Goal: Use online tool/utility: Utilize a website feature to perform a specific function

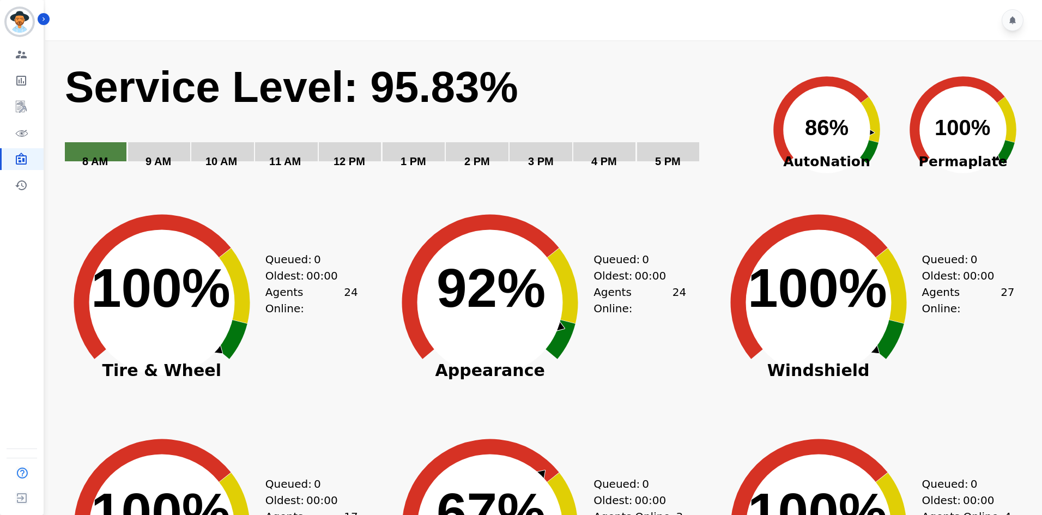
click at [393, 88] on text "Service Level: 95.83%" at bounding box center [291, 87] width 453 height 48
drag, startPoint x: 407, startPoint y: 92, endPoint x: 359, endPoint y: 95, distance: 48.1
click at [359, 95] on text "Service Level: 95.83%" at bounding box center [291, 87] width 453 height 48
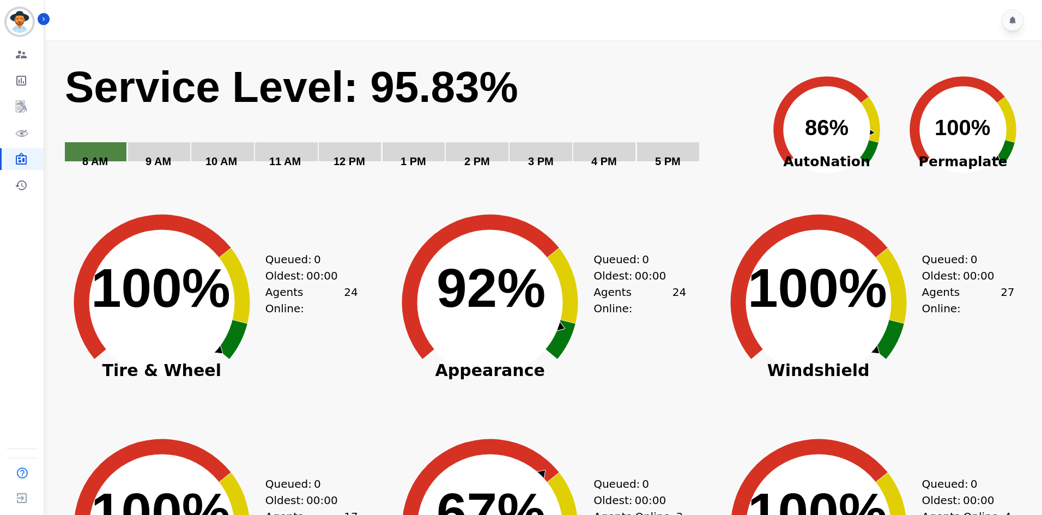
click at [610, 56] on div "Created with Highcharts 10.3.3 Service Level: 95.83% 5 PM 4 PM 3 PM 2 PM 1 PM 1…" at bounding box center [547, 121] width 967 height 136
click at [44, 17] on icon "Sidebar" at bounding box center [44, 19] width 8 height 8
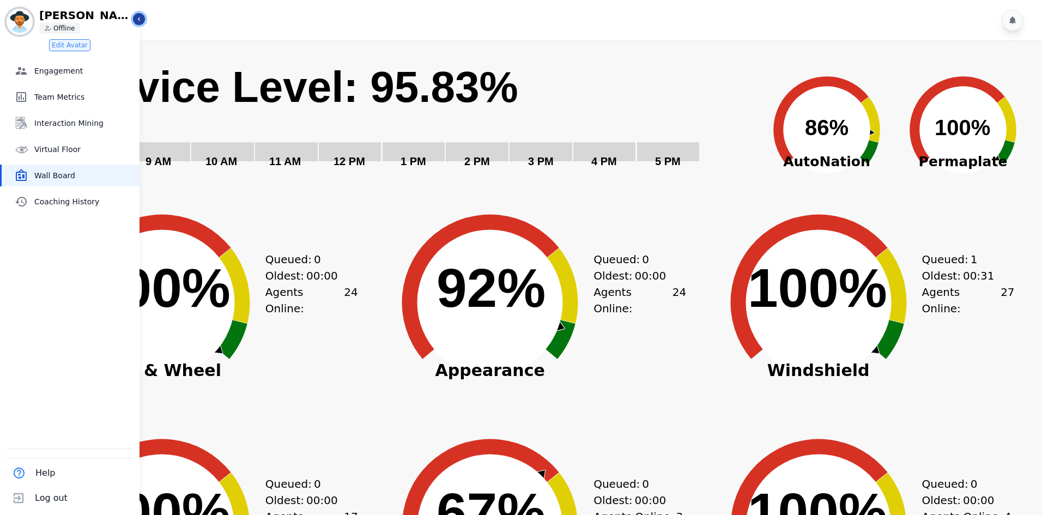
click at [138, 18] on icon "Sidebar" at bounding box center [139, 19] width 8 height 8
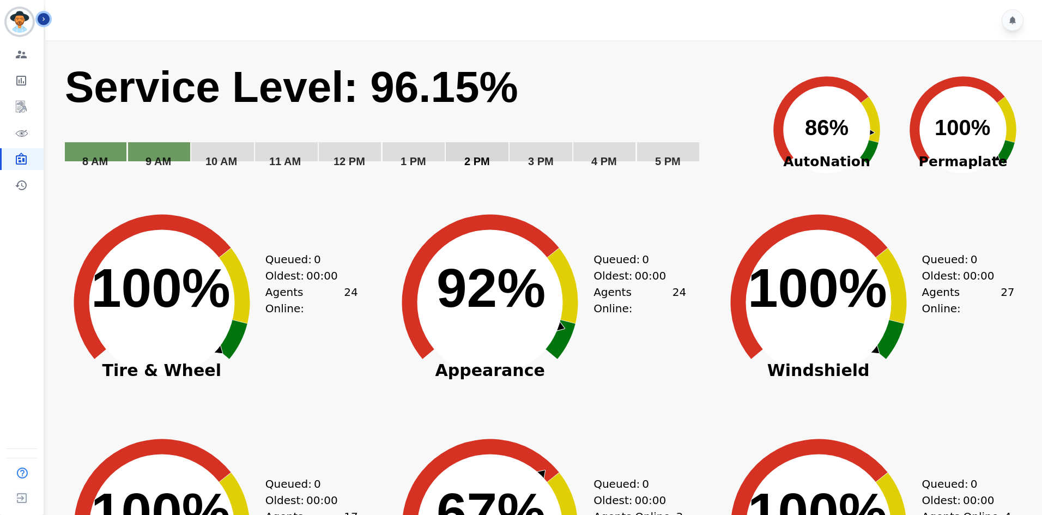
click at [583, 86] on rect "Service Level: 0%" at bounding box center [408, 121] width 688 height 123
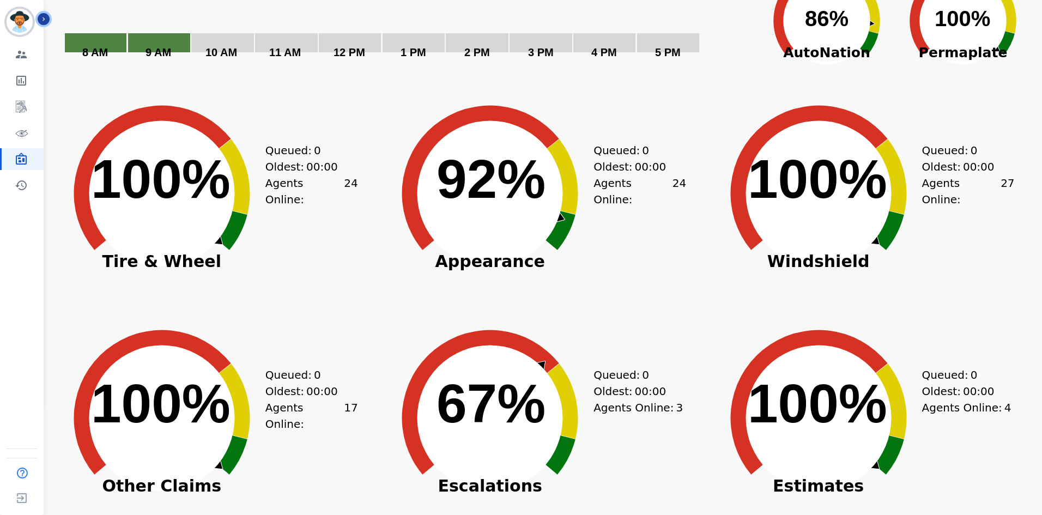
scroll to position [54, 0]
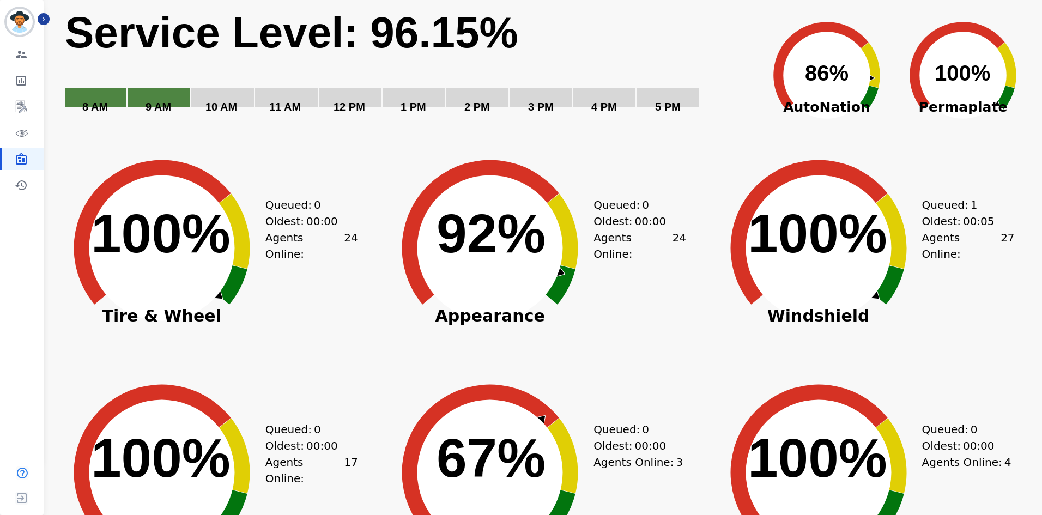
click at [605, 174] on div "Queued: 0 Oldest: 00:00 Agents Online: 24" at bounding box center [639, 266] width 93 height 218
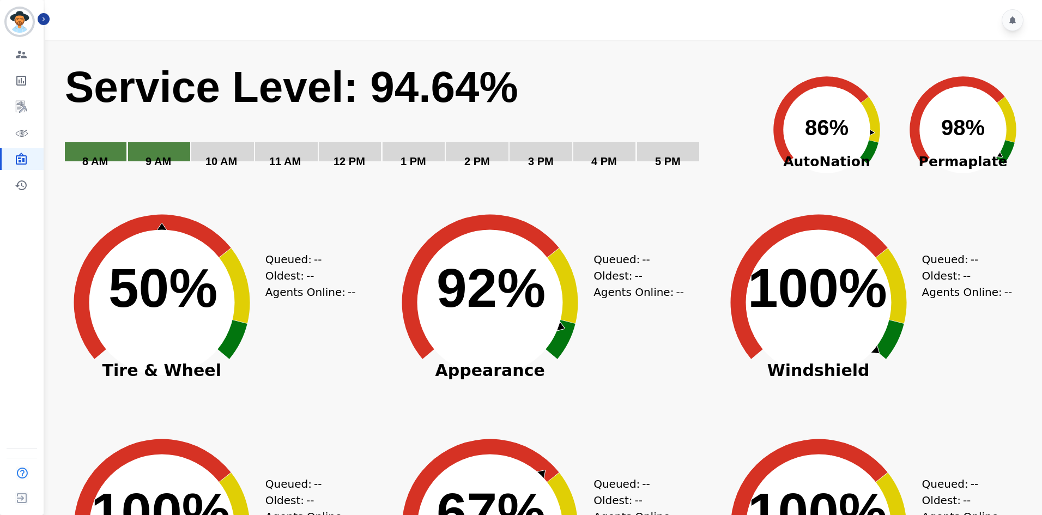
click at [484, 97] on text "Service Level: 94.64%" at bounding box center [291, 87] width 453 height 48
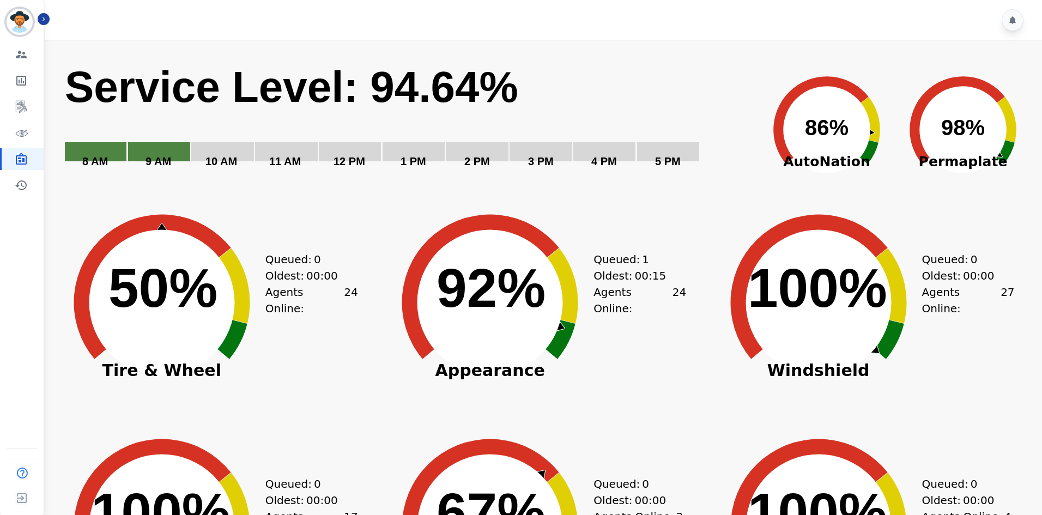
click at [484, 97] on text "Service Level: 94.64%" at bounding box center [291, 87] width 453 height 48
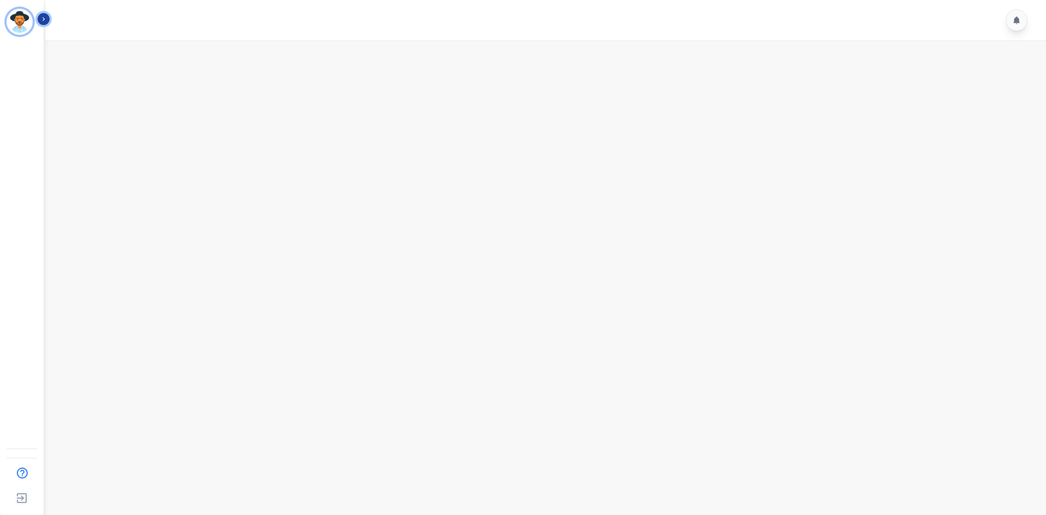
click at [43, 18] on icon "Sidebar" at bounding box center [44, 19] width 2 height 4
click at [137, 21] on icon "Sidebar" at bounding box center [139, 19] width 8 height 8
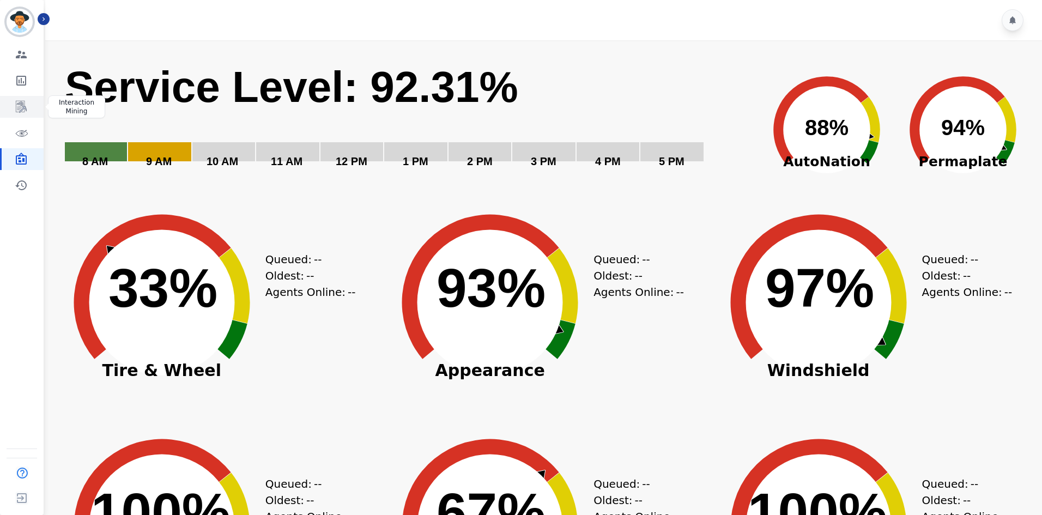
click at [22, 106] on icon "Sidebar" at bounding box center [21, 107] width 11 height 12
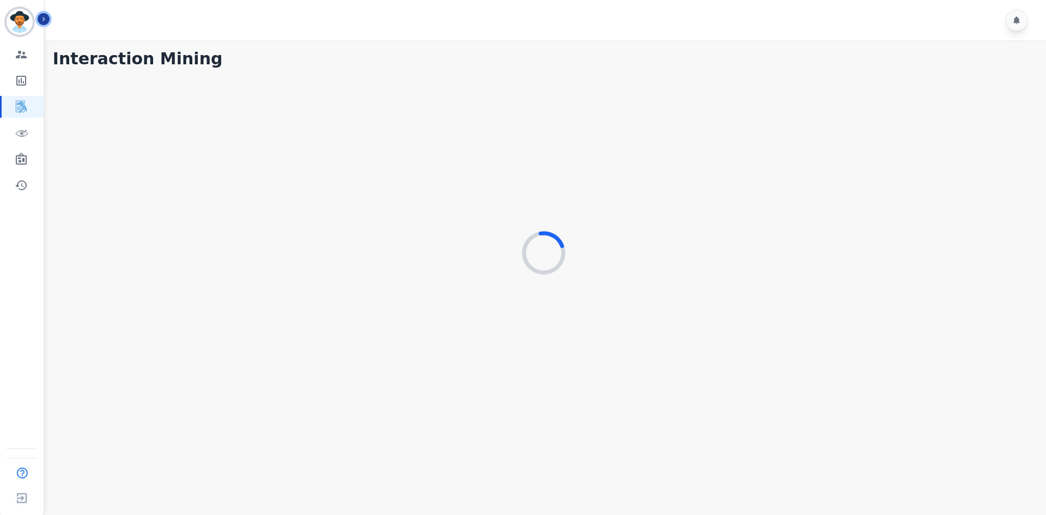
click at [48, 19] on button "Icon description" at bounding box center [44, 19] width 12 height 12
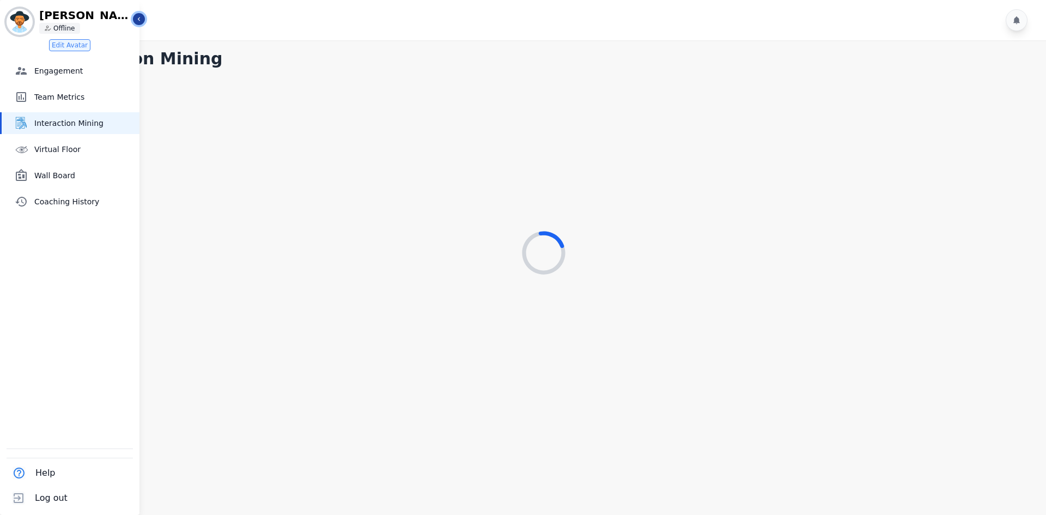
click at [134, 20] on button "Icon description" at bounding box center [139, 19] width 12 height 12
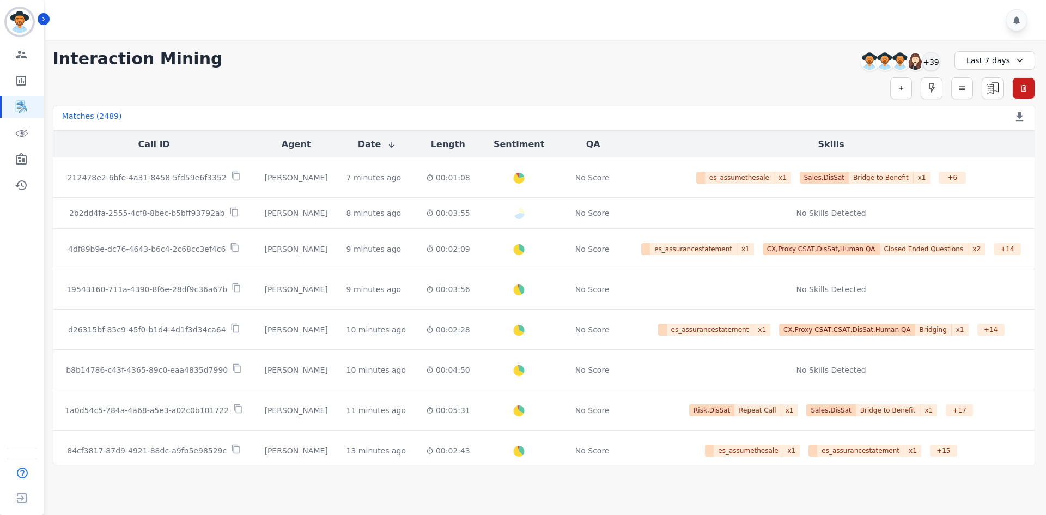
click at [602, 70] on div "**********" at bounding box center [544, 252] width 1004 height 425
click at [898, 89] on icon "button" at bounding box center [902, 88] width 8 height 8
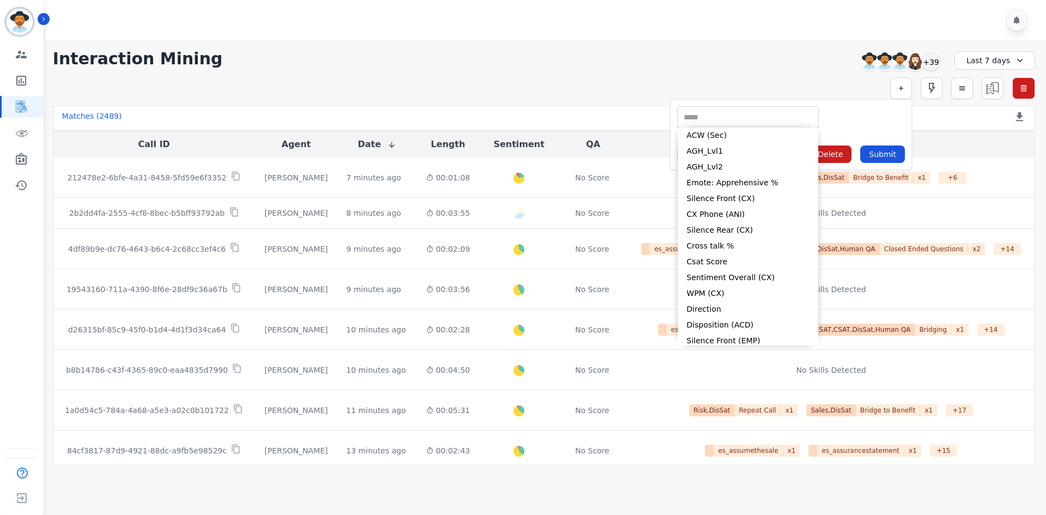
click at [769, 122] on input "selected options" at bounding box center [748, 117] width 136 height 11
click at [943, 92] on div "Simple Search ** ACW (Sec) AGH_Lvl1 AGH_Lvl2 Emote: Apprehensive % Silence Fron…" at bounding box center [544, 88] width 983 height 22
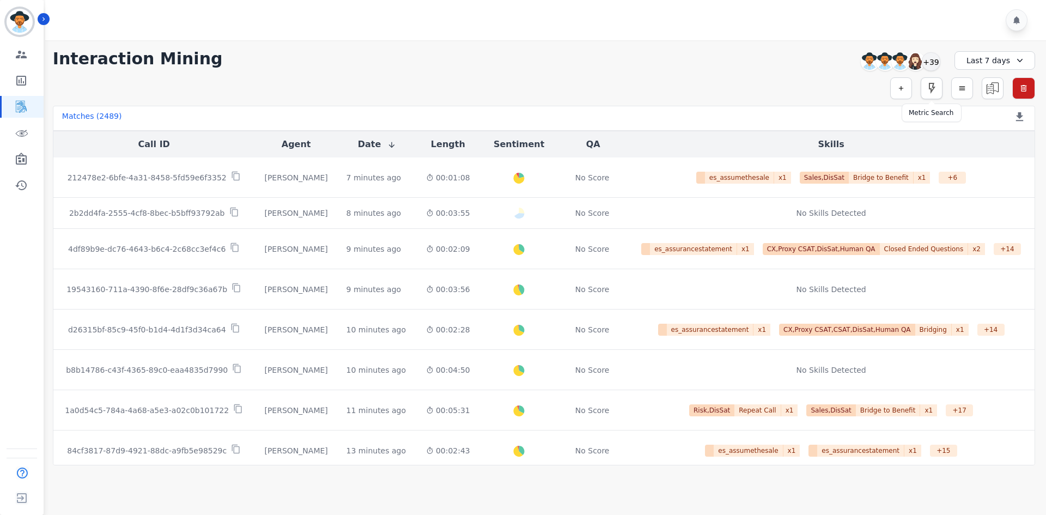
click at [929, 92] on icon "button" at bounding box center [931, 88] width 13 height 13
click at [960, 88] on icon "button" at bounding box center [963, 88] width 8 height 8
click at [859, 117] on input "selected options" at bounding box center [809, 117] width 136 height 11
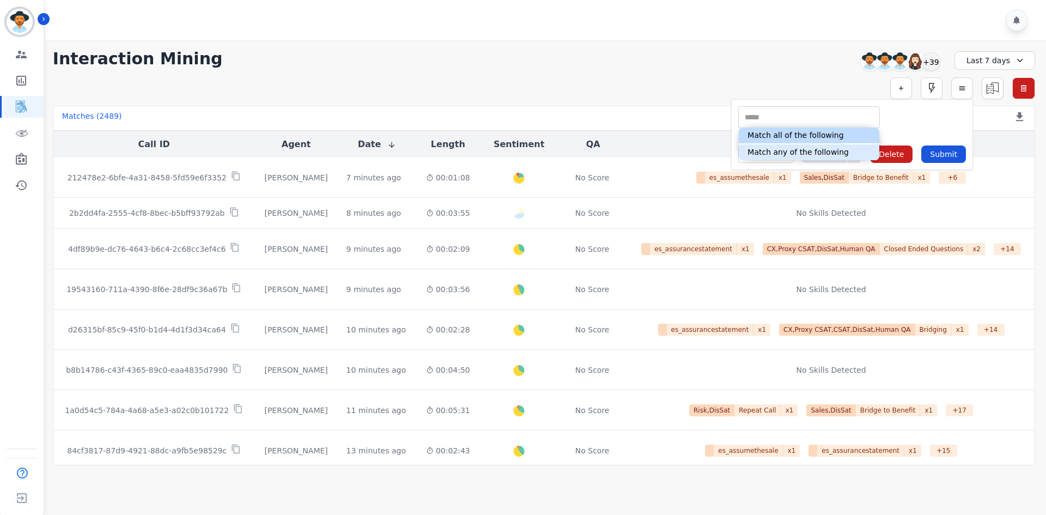
click at [848, 140] on li "Match all of the following" at bounding box center [809, 136] width 141 height 16
type input "**********"
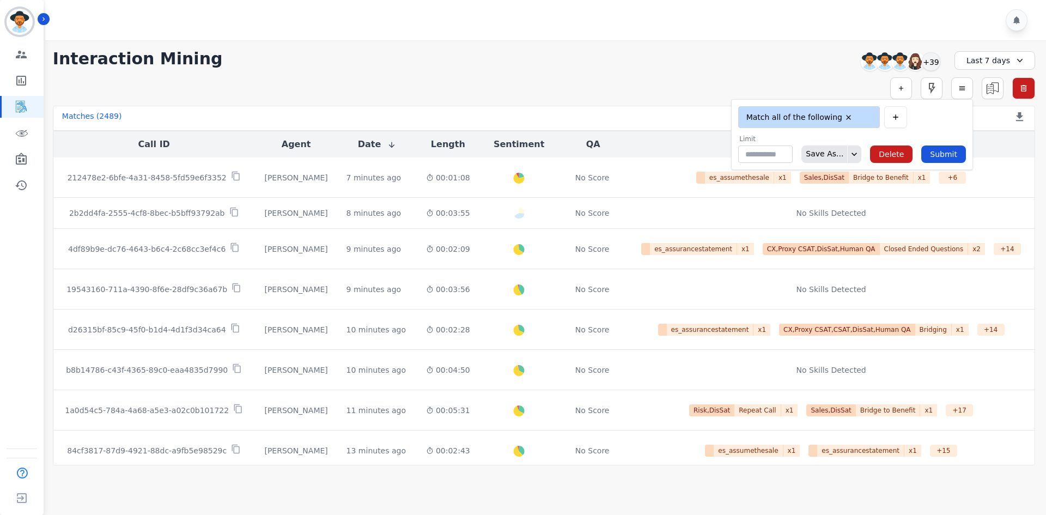
click at [904, 129] on form "**********" at bounding box center [852, 134] width 242 height 71
click at [900, 118] on icon "button" at bounding box center [896, 117] width 9 height 9
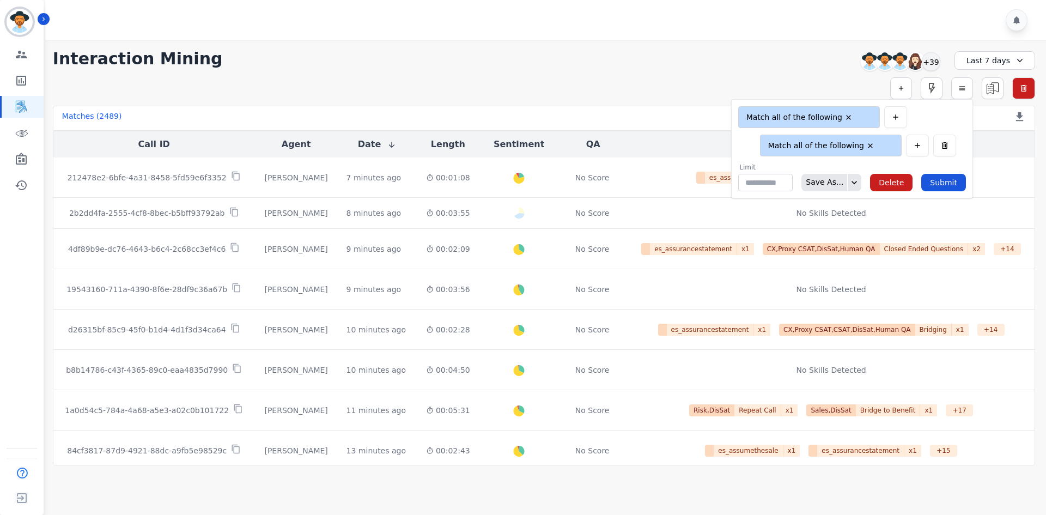
click at [826, 149] on li "Match all of the following" at bounding box center [822, 146] width 114 height 10
click at [901, 91] on icon "button" at bounding box center [902, 88] width 8 height 8
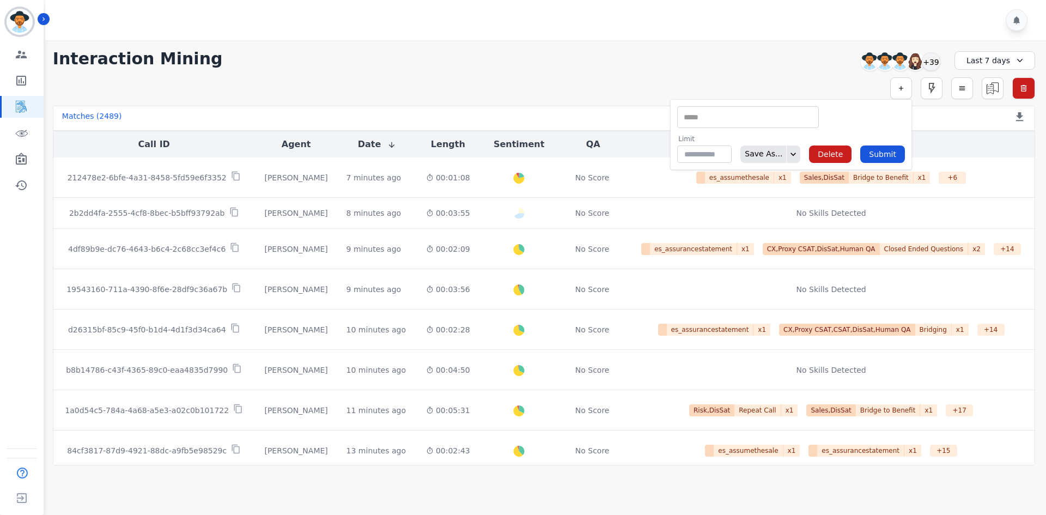
click at [788, 113] on input "selected options" at bounding box center [748, 117] width 136 height 11
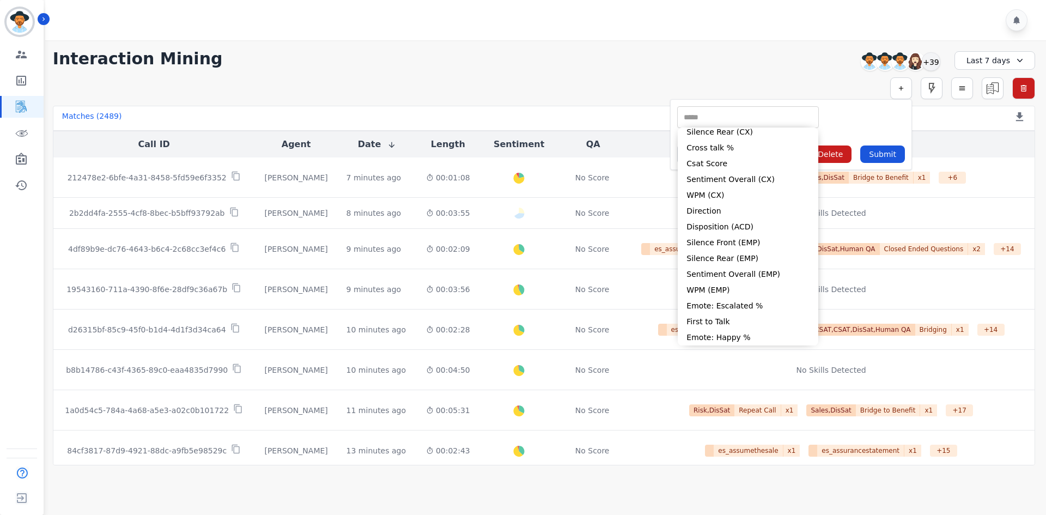
click at [721, 49] on div "**********" at bounding box center [544, 59] width 983 height 20
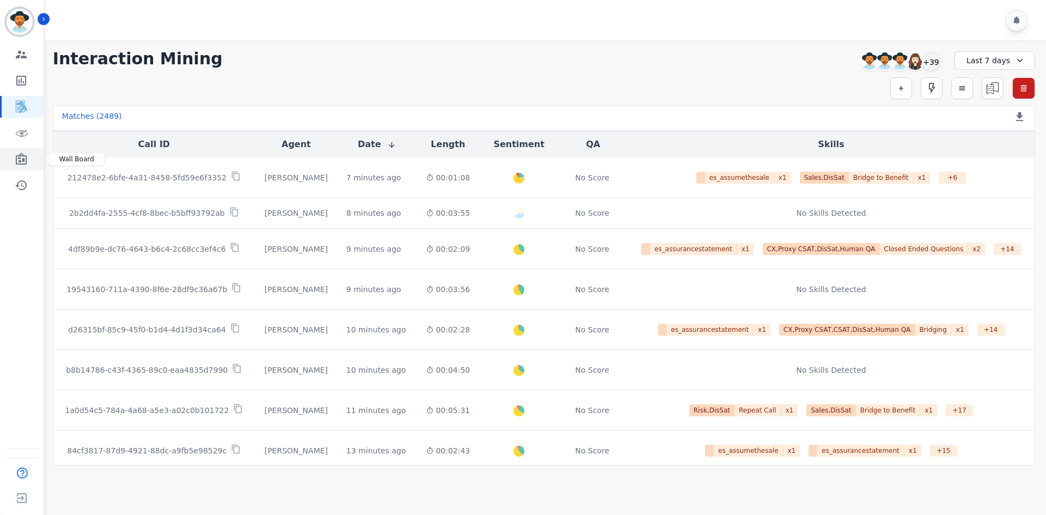
click at [15, 156] on icon "Sidebar" at bounding box center [21, 159] width 13 height 13
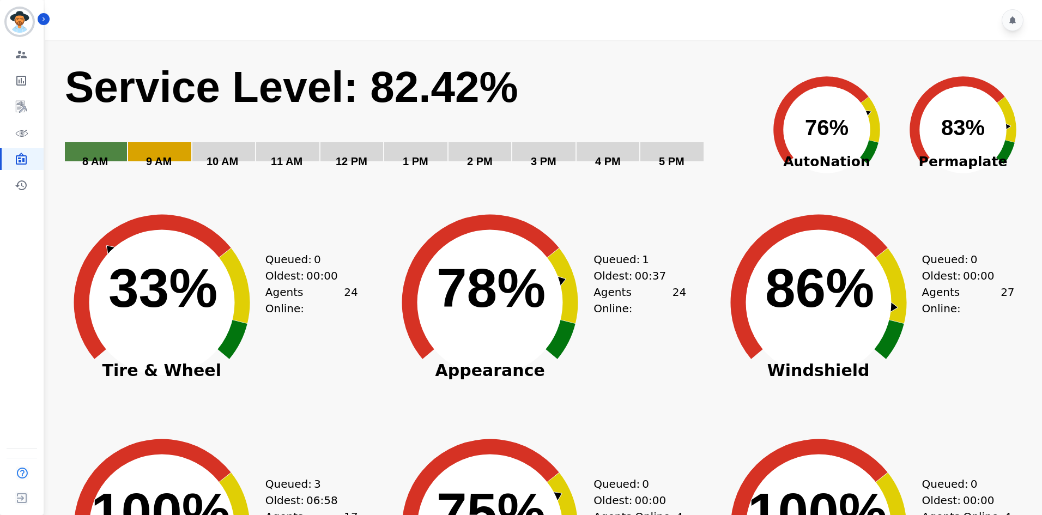
click at [599, 81] on rect "Service Level: 0%" at bounding box center [410, 121] width 693 height 123
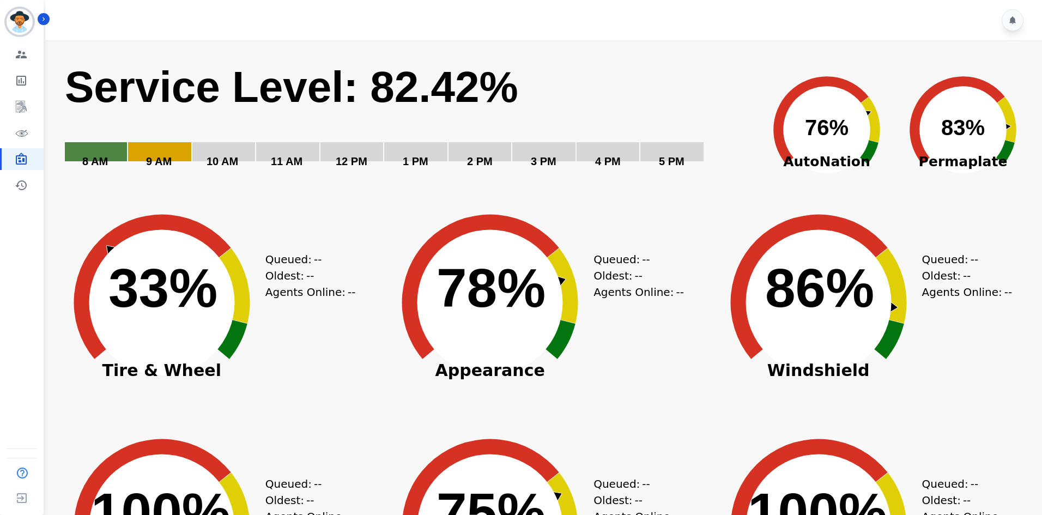
drag, startPoint x: 299, startPoint y: 90, endPoint x: 253, endPoint y: 225, distance: 142.0
click at [253, 225] on icon "Created with Highcharts 10.3.3 33% ​ 33%" at bounding box center [162, 294] width 218 height 218
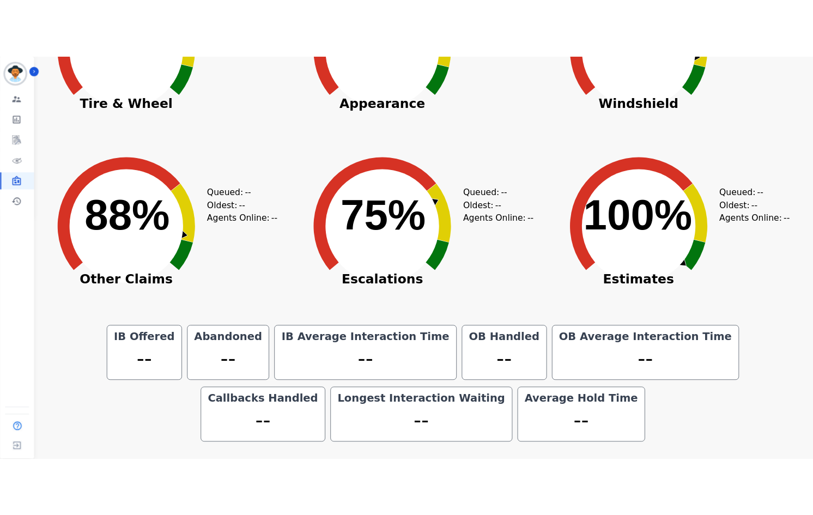
scroll to position [38, 0]
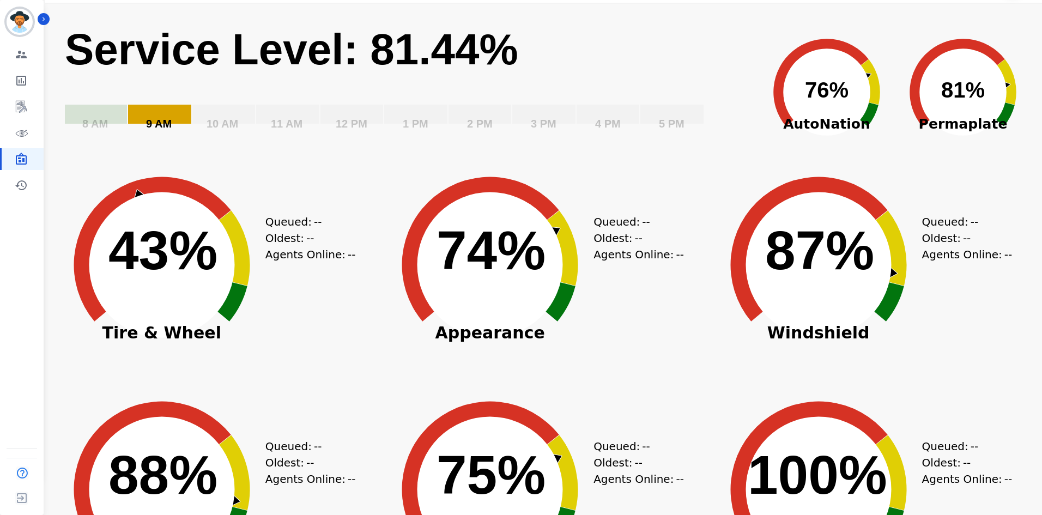
drag, startPoint x: 180, startPoint y: 101, endPoint x: 165, endPoint y: 119, distance: 24.4
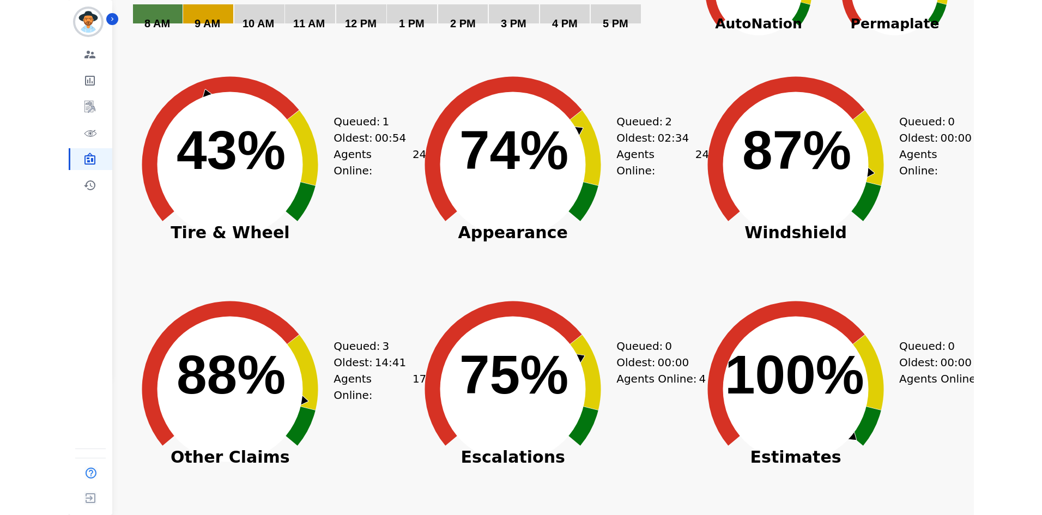
scroll to position [29, 0]
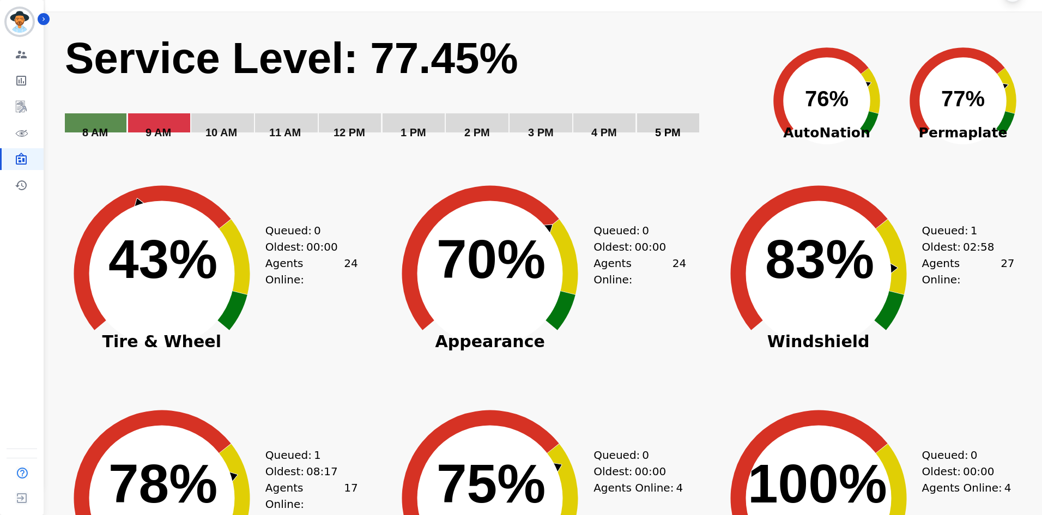
click at [700, 69] on rect "Service Level: 0%" at bounding box center [408, 93] width 688 height 123
click at [587, 53] on rect "Service Level: 0%" at bounding box center [408, 93] width 688 height 123
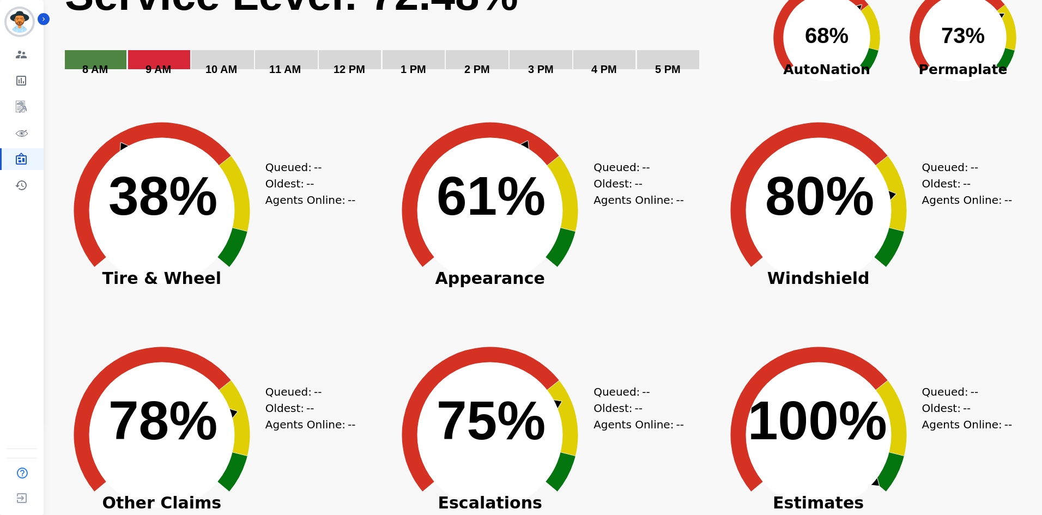
scroll to position [0, 0]
